Goal: Task Accomplishment & Management: Manage account settings

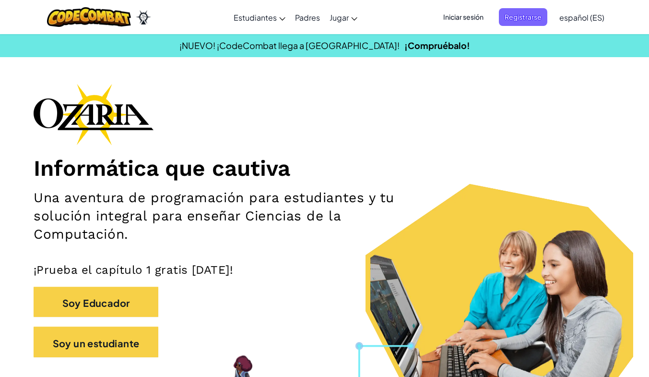
click at [475, 25] on span "Iniciar sesión" at bounding box center [464, 17] width 52 height 18
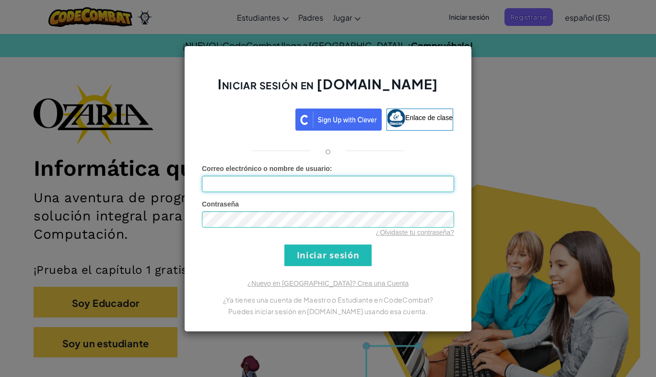
click at [310, 178] on input "Correo electrónico o nombre de usuario :" at bounding box center [328, 184] width 252 height 16
click at [429, 178] on input "AL07166120@" at bounding box center [328, 184] width 252 height 16
type input "[EMAIL_ADDRESS][DOMAIN_NAME]"
click at [320, 261] on input "Iniciar sesión" at bounding box center [328, 255] width 87 height 22
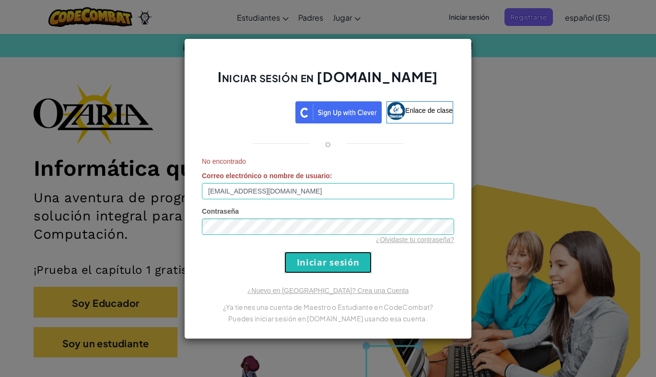
click at [285, 251] on input "Iniciar sesión" at bounding box center [328, 262] width 87 height 22
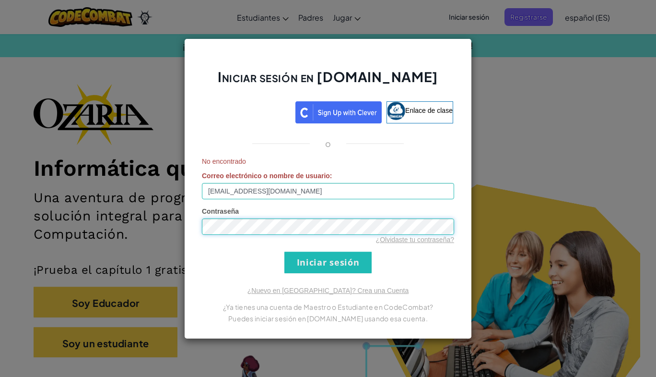
click at [165, 231] on div "Iniciar sesión en [DOMAIN_NAME] Enlace de clase o No encontrado Correo electrón…" at bounding box center [328, 188] width 656 height 377
click at [301, 250] on form "No encontrado Correo electrónico o nombre de usuario : [EMAIL_ADDRESS][DOMAIN_N…" at bounding box center [328, 214] width 252 height 117
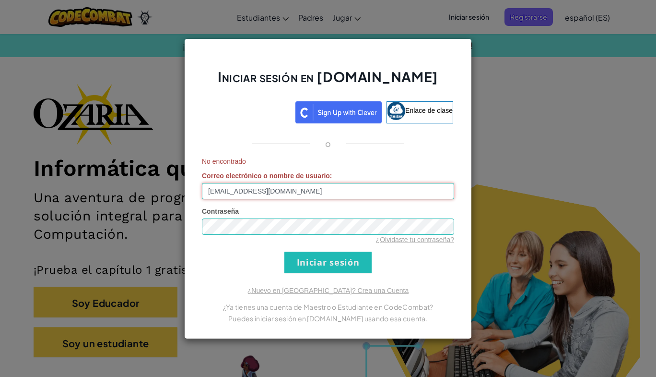
drag, startPoint x: 308, startPoint y: 191, endPoint x: 343, endPoint y: 212, distance: 41.1
click at [343, 212] on form "No encontrado Correo electrónico o nombre de usuario : [EMAIL_ADDRESS][DOMAIN_N…" at bounding box center [328, 214] width 252 height 117
click at [418, 116] on link "Enlace de clase" at bounding box center [420, 112] width 67 height 22
